Goal: Find specific page/section: Find specific page/section

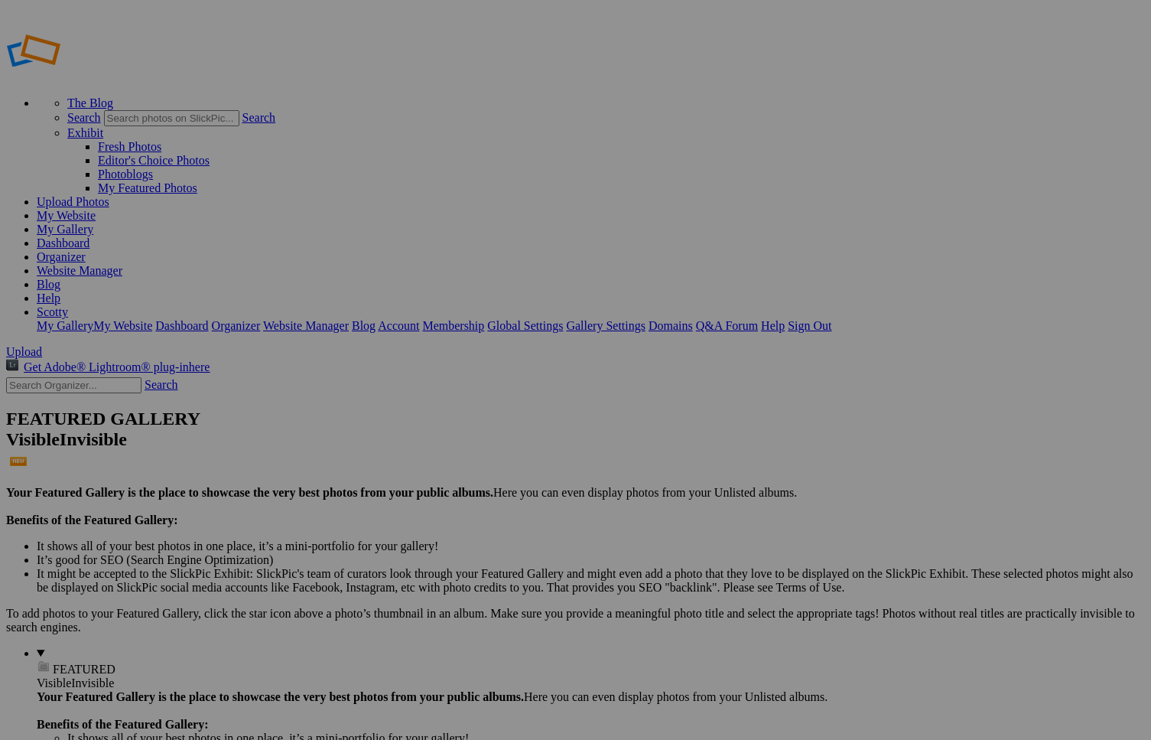
type input "faleasha"
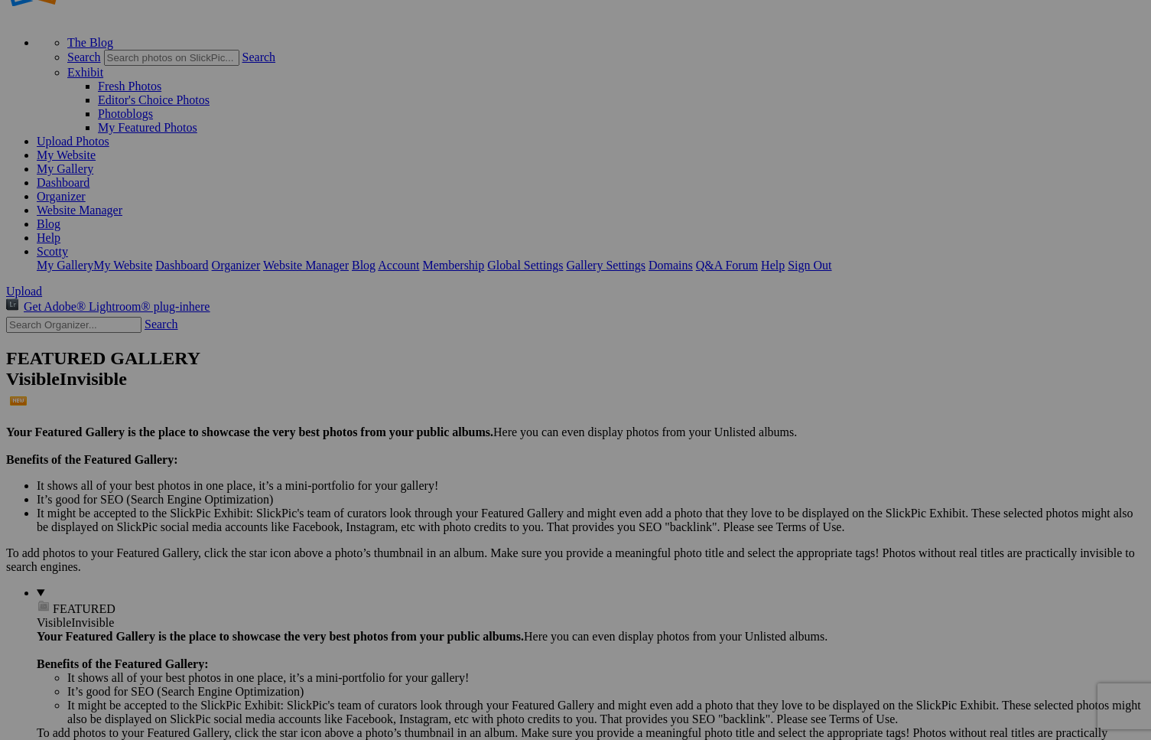
scroll to position [73, 0]
